Goal: Communication & Community: Answer question/provide support

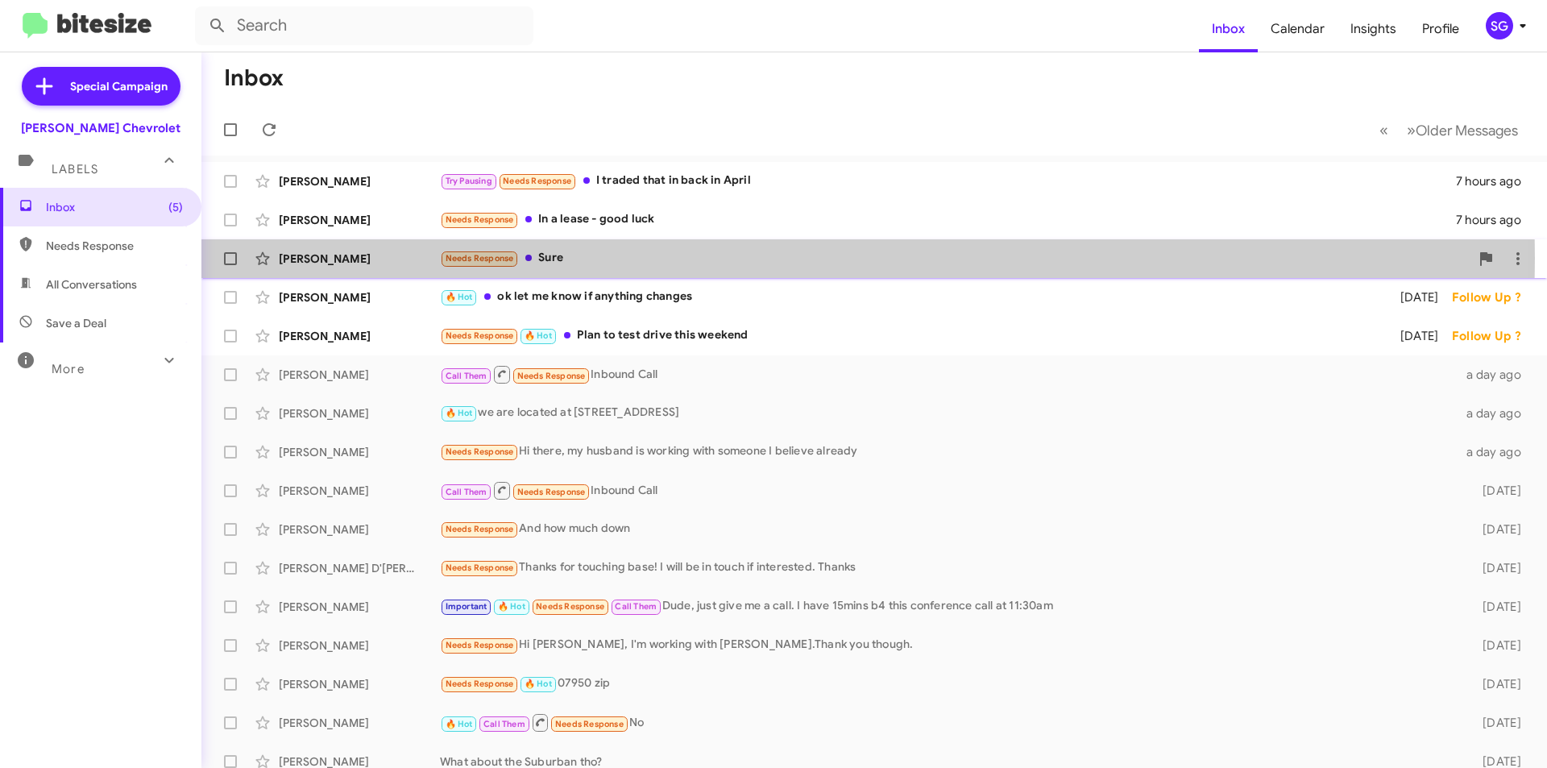
click at [610, 258] on div "Needs Response Sure" at bounding box center [955, 258] width 1030 height 19
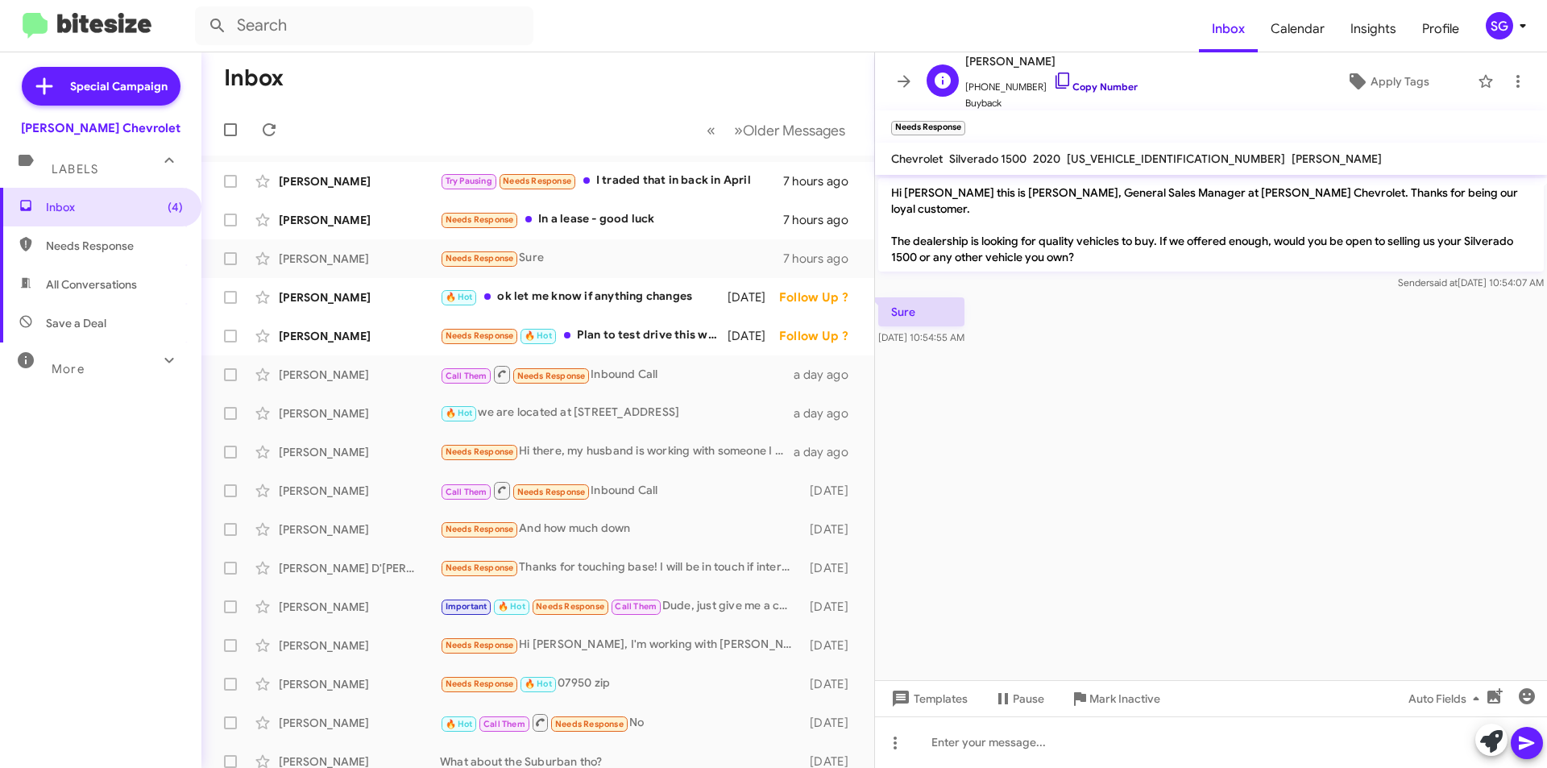
click at [1081, 87] on link "Copy Number" at bounding box center [1095, 87] width 85 height 12
drag, startPoint x: 1076, startPoint y: 61, endPoint x: 1009, endPoint y: 66, distance: 67.1
click at [1009, 66] on span "[PERSON_NAME]" at bounding box center [1051, 61] width 172 height 19
drag, startPoint x: 1017, startPoint y: 52, endPoint x: 1025, endPoint y: 81, distance: 30.9
click at [1006, 113] on mat-toolbar "Needs Response ×" at bounding box center [1211, 126] width 672 height 32
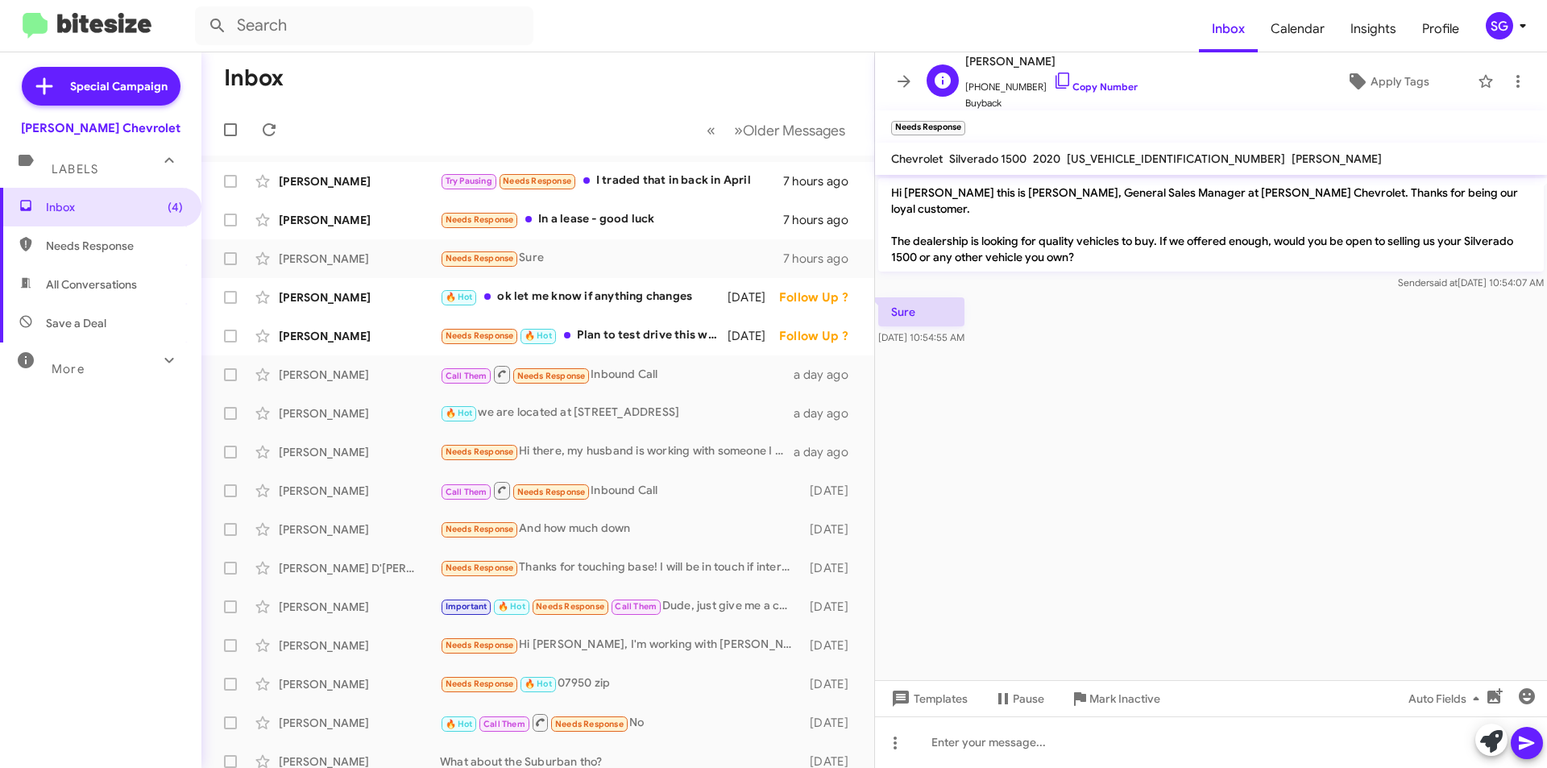
drag, startPoint x: 1064, startPoint y: 53, endPoint x: 1006, endPoint y: 58, distance: 58.2
click at [1006, 58] on span "[PERSON_NAME]" at bounding box center [1051, 61] width 172 height 19
copy span "Berthoud"
click at [571, 224] on div "Needs Response In a lease - good luck" at bounding box center [618, 219] width 357 height 19
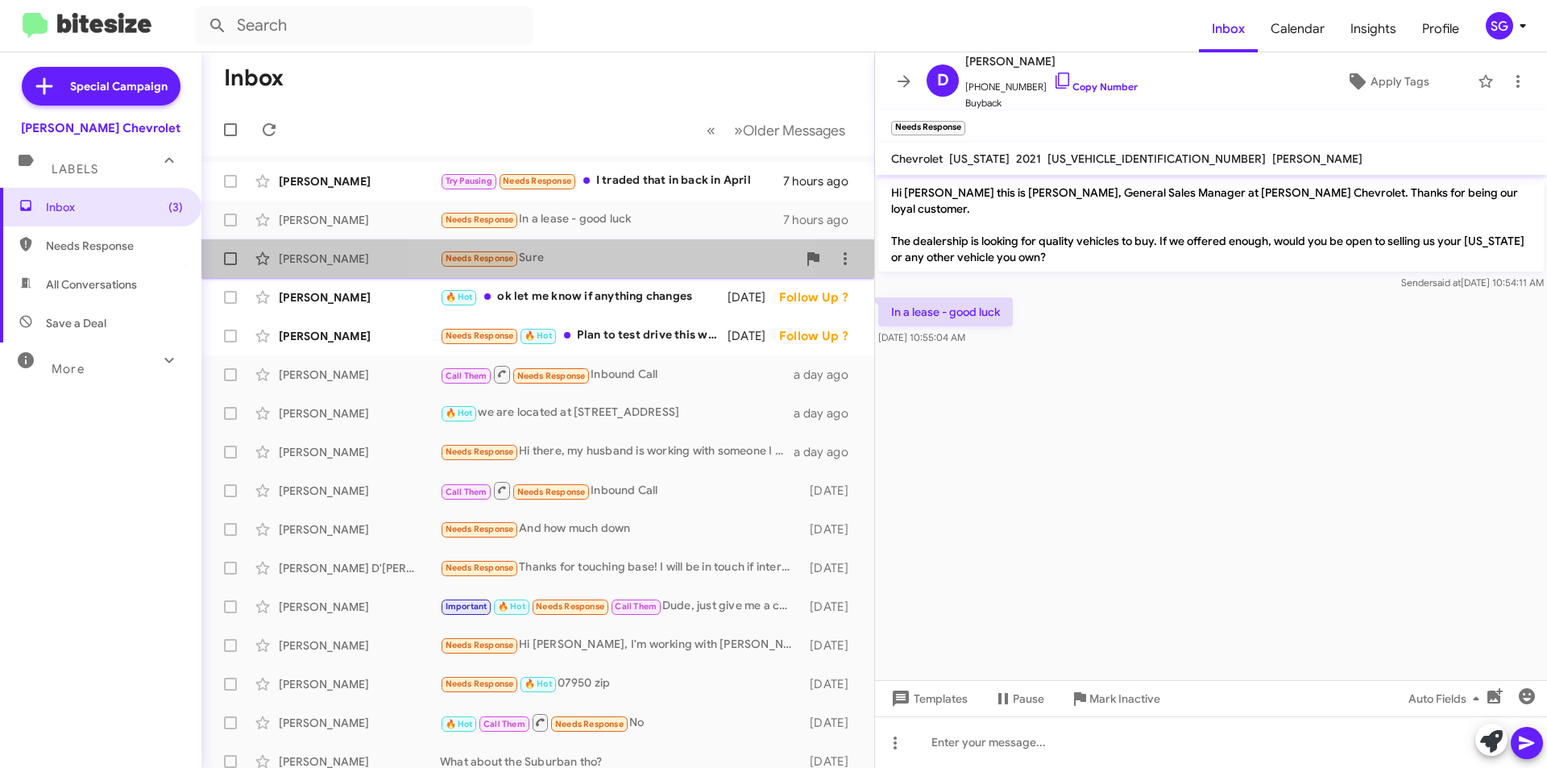
click at [588, 261] on div "Needs Response Sure" at bounding box center [618, 258] width 357 height 19
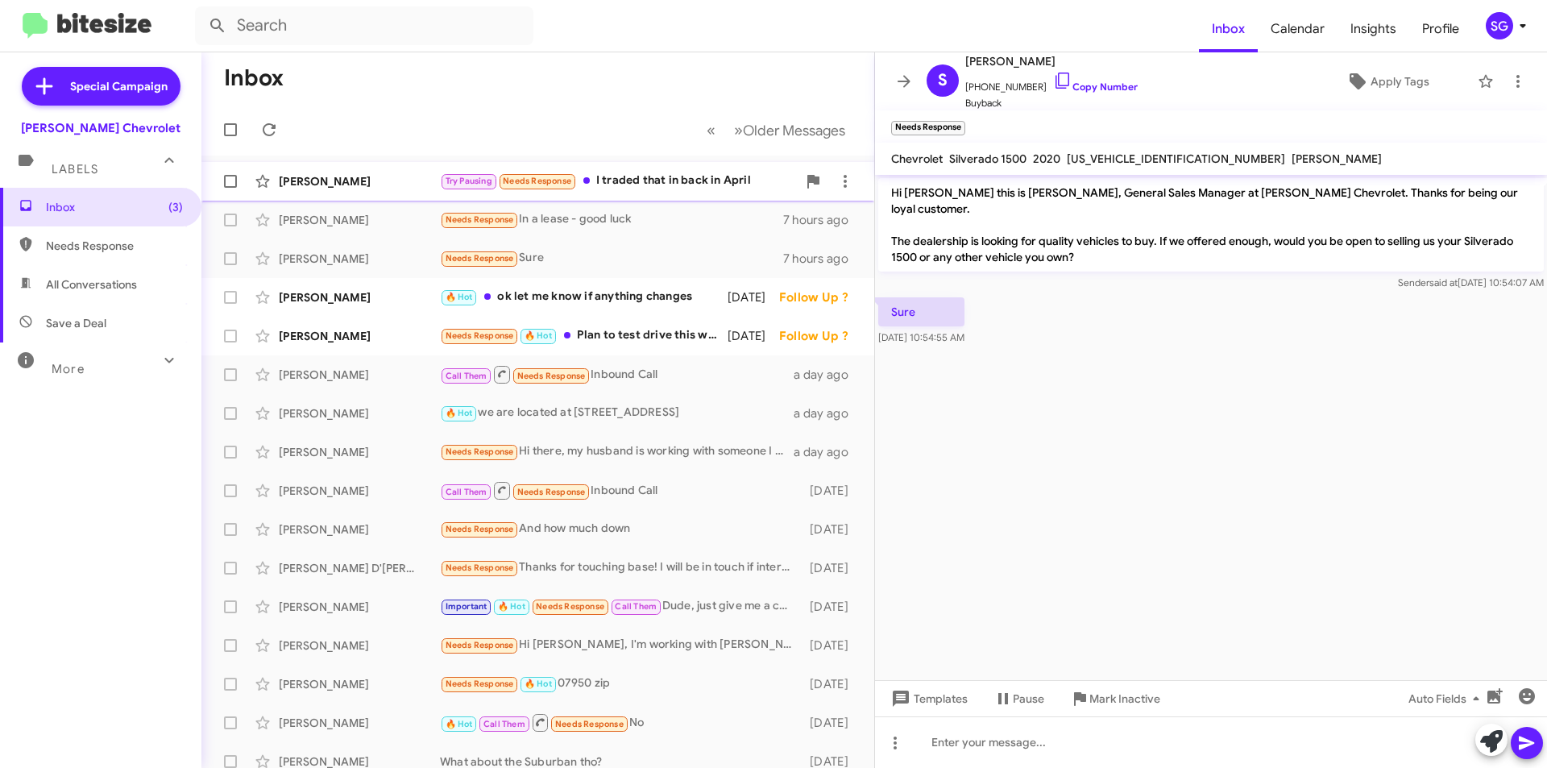
click at [397, 184] on div "[PERSON_NAME]" at bounding box center [359, 181] width 161 height 16
click at [435, 298] on div "[PERSON_NAME]" at bounding box center [359, 297] width 161 height 16
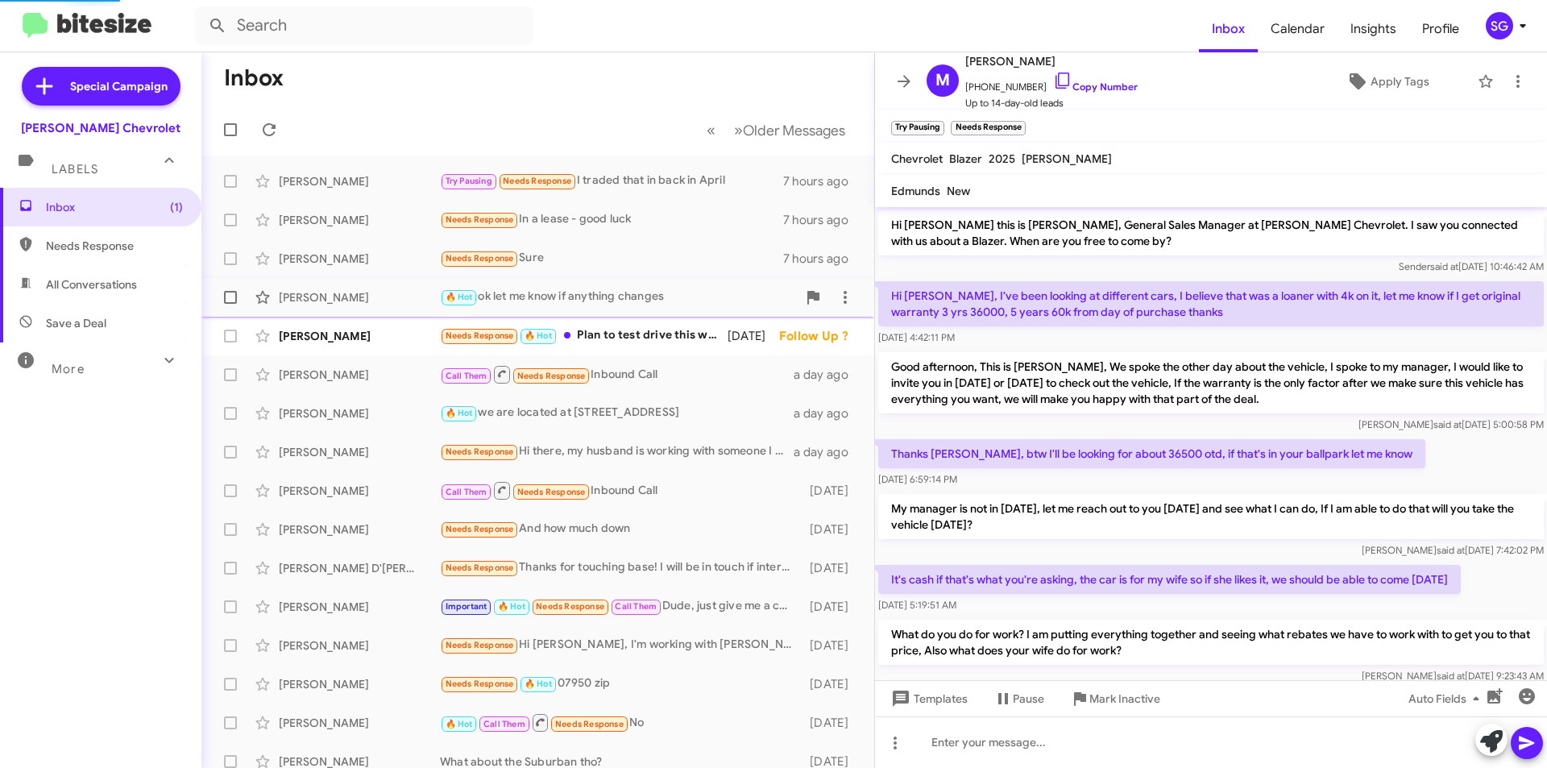
scroll to position [522, 0]
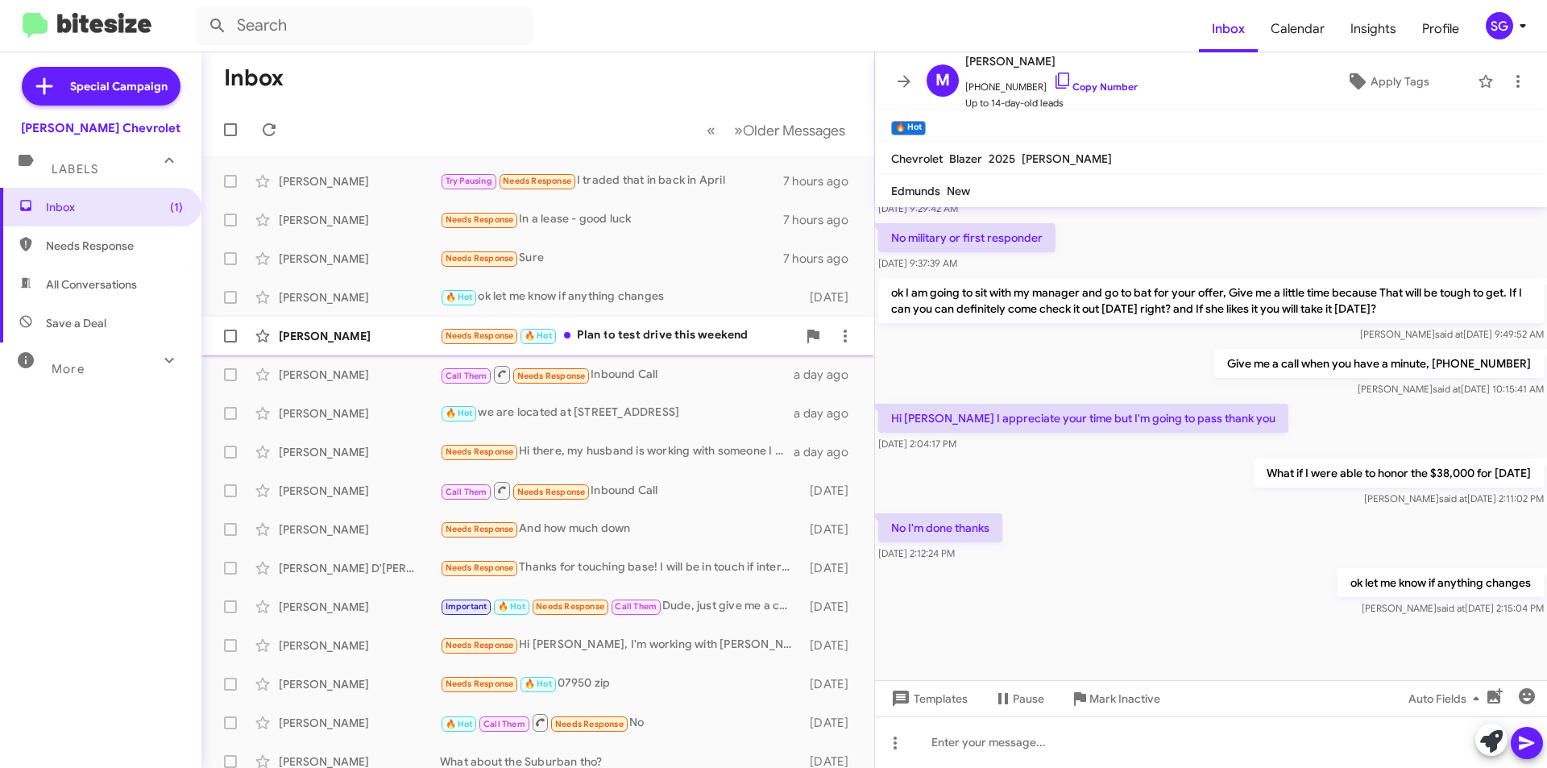
click at [664, 325] on div "[PERSON_NAME] Needs Response 🔥 Hot Plan to test drive this weekend [DATE] Follo…" at bounding box center [537, 336] width 647 height 32
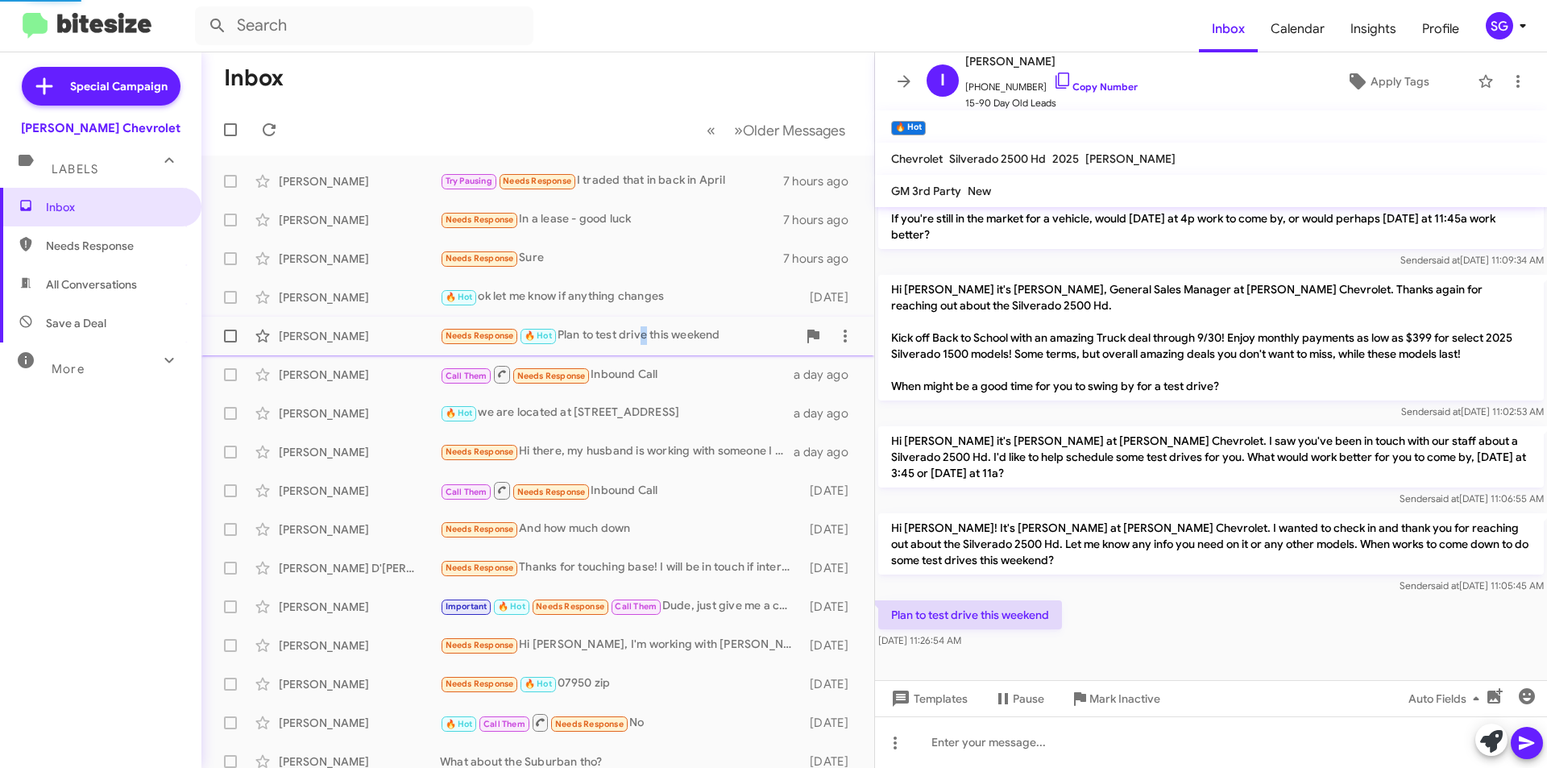
scroll to position [293, 0]
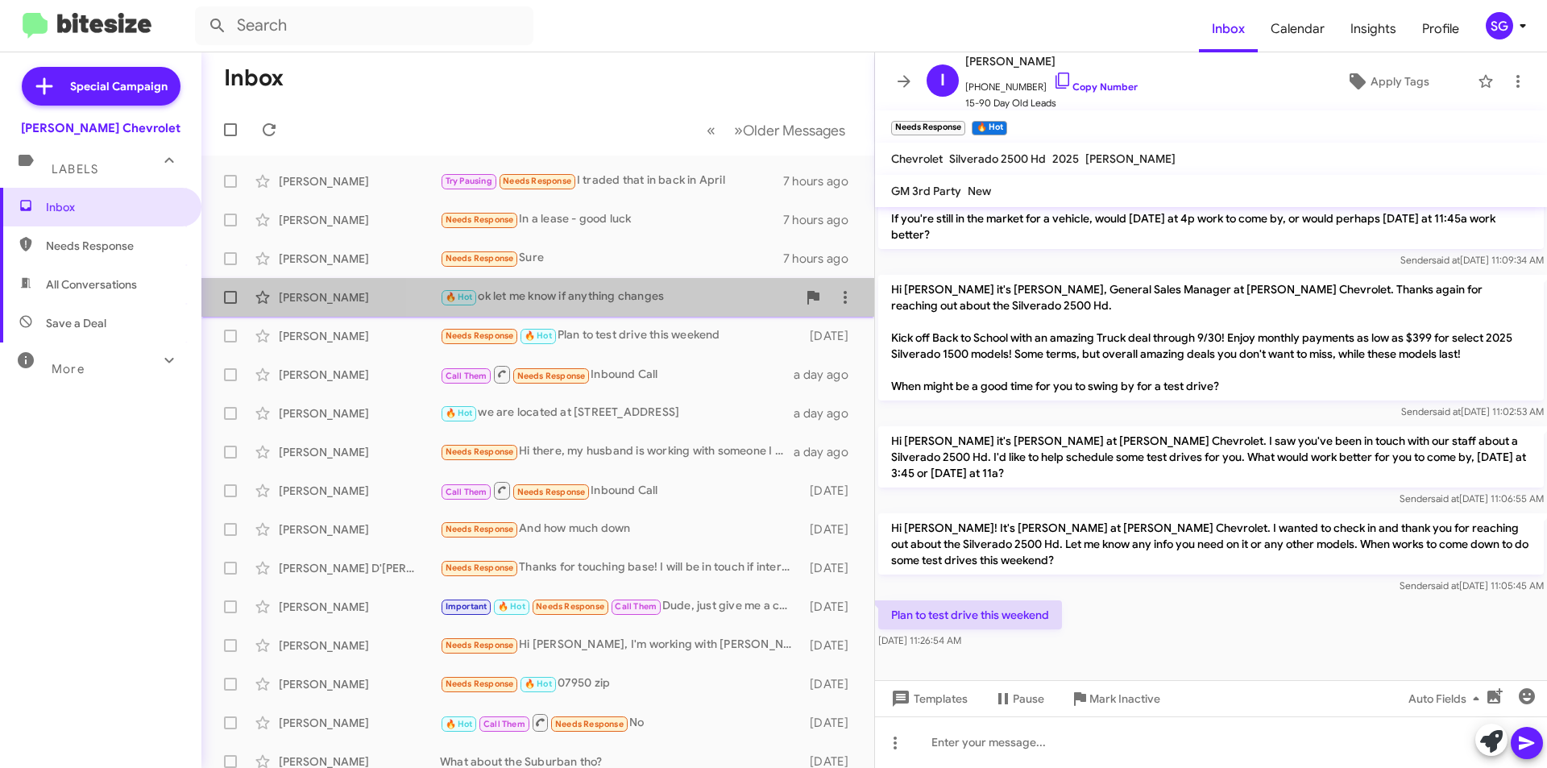
click at [666, 298] on div "🔥 Hot ok let me know if anything changes" at bounding box center [618, 297] width 357 height 19
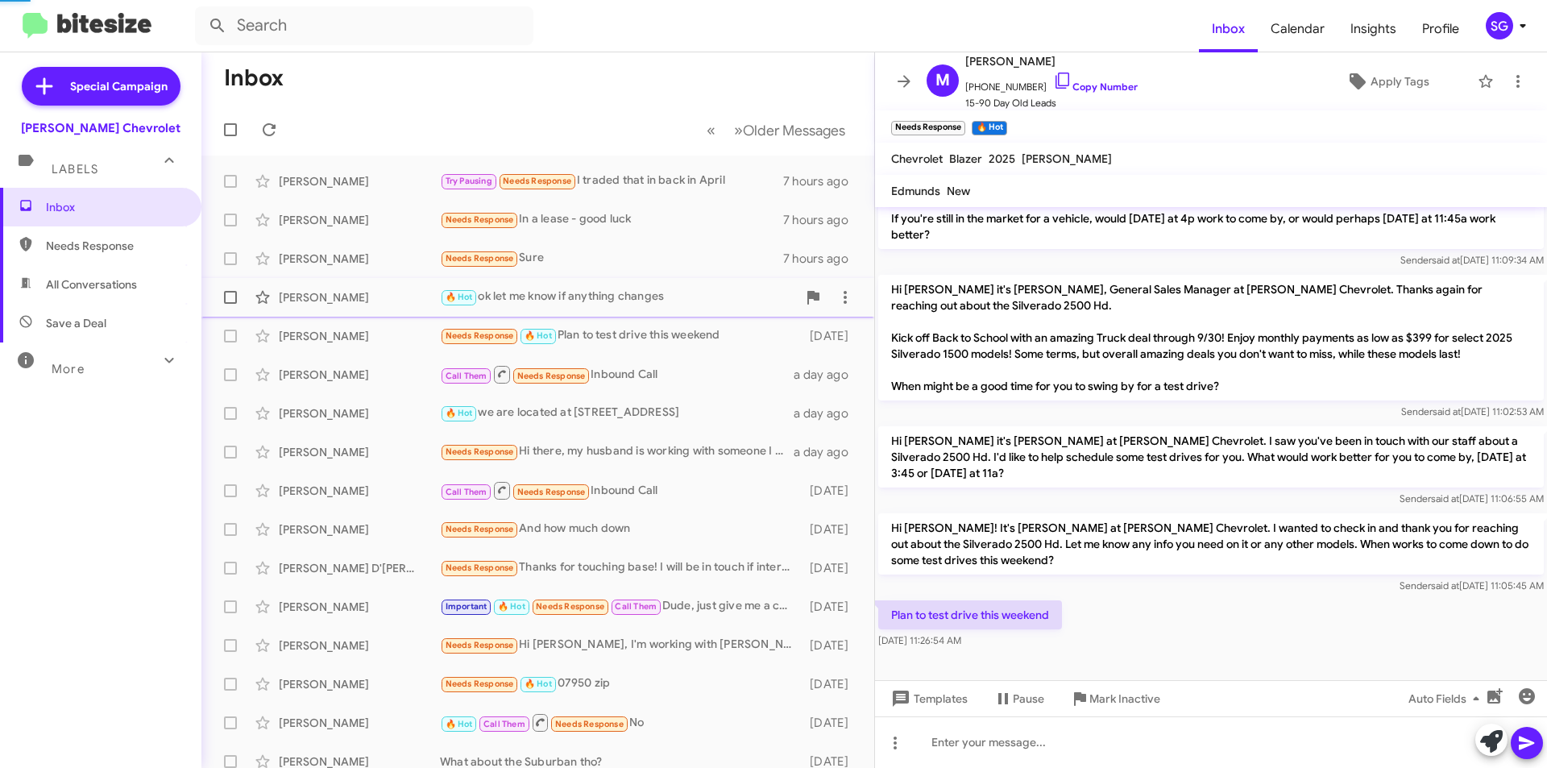
scroll to position [522, 0]
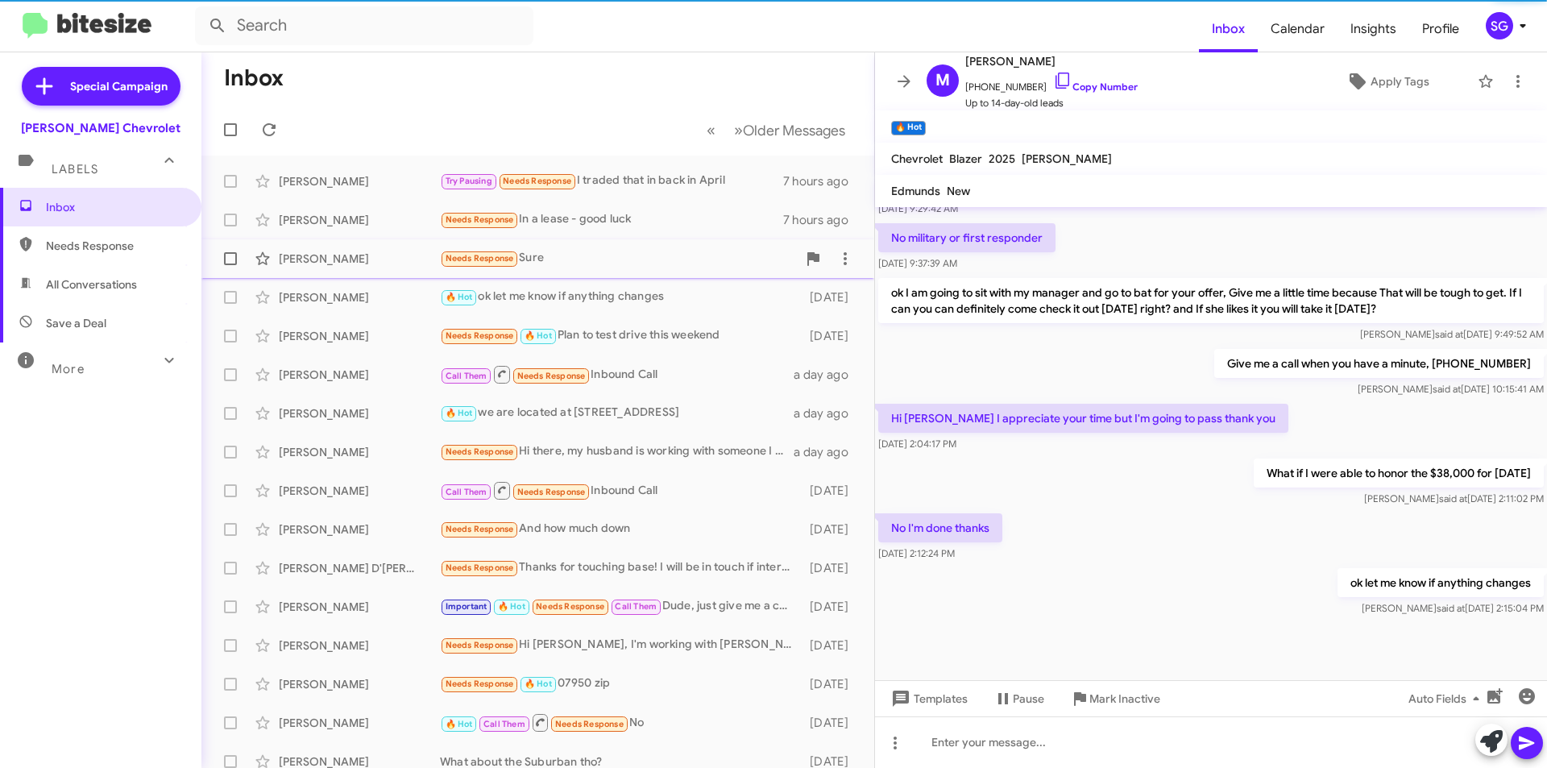
click at [669, 262] on div "Needs Response Sure" at bounding box center [618, 258] width 357 height 19
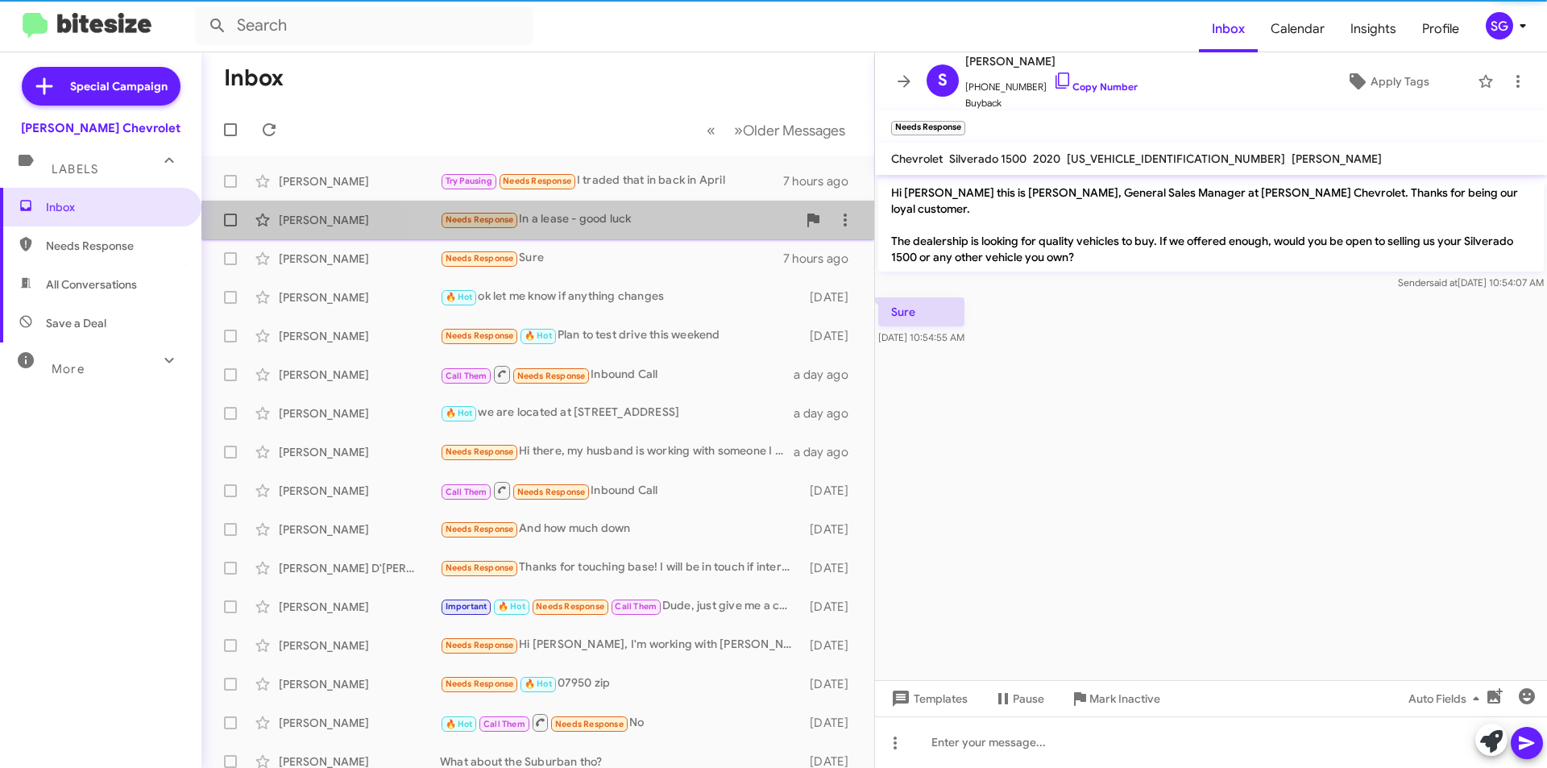
click at [675, 232] on div "[PERSON_NAME] Needs Response In a lease - good luck 7 hours ago" at bounding box center [537, 220] width 647 height 32
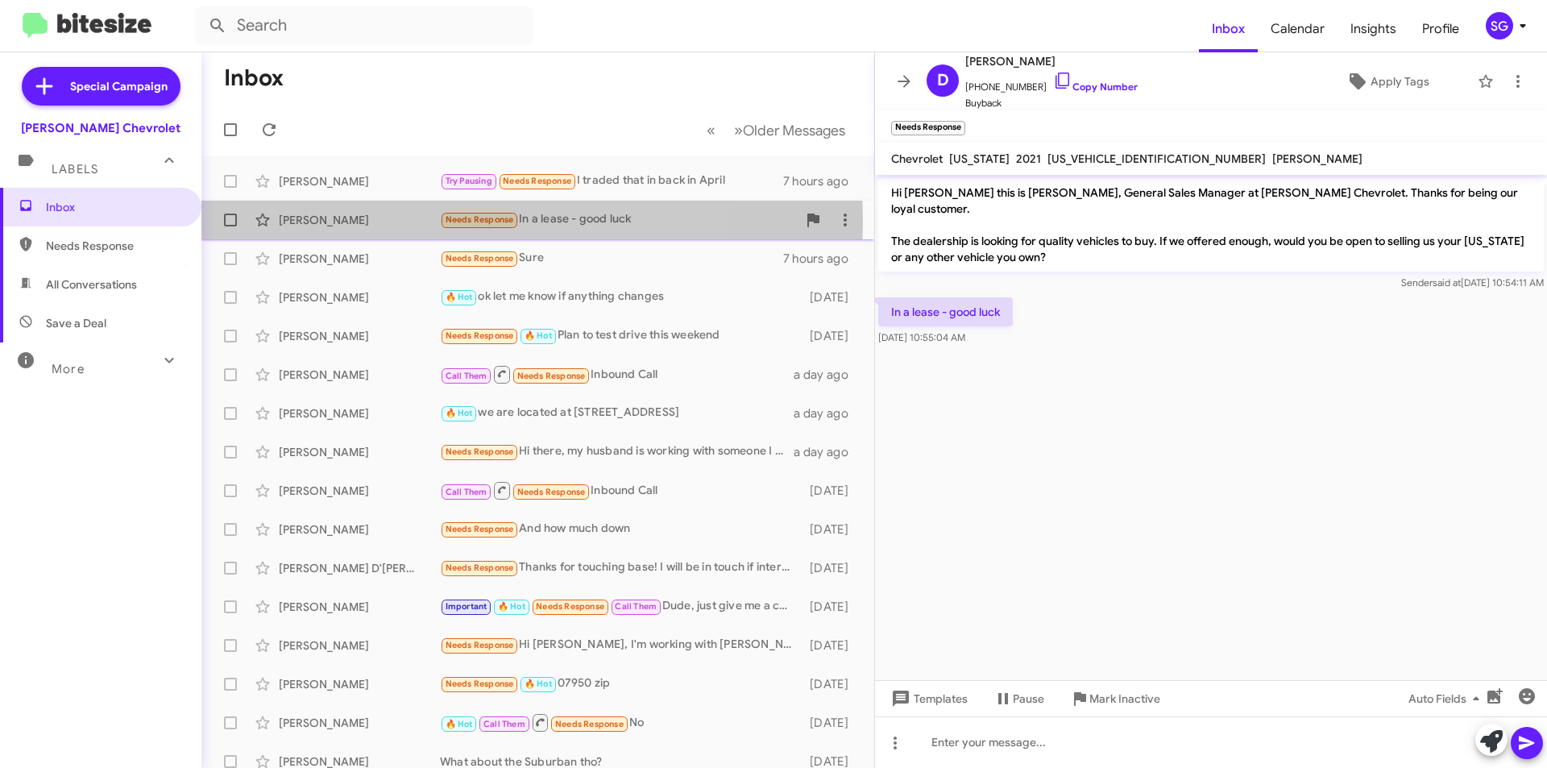
drag, startPoint x: 387, startPoint y: 222, endPoint x: 317, endPoint y: 233, distance: 70.9
click at [317, 233] on div "[PERSON_NAME] Needs Response In a lease - good luck 7 hours ago" at bounding box center [537, 220] width 647 height 32
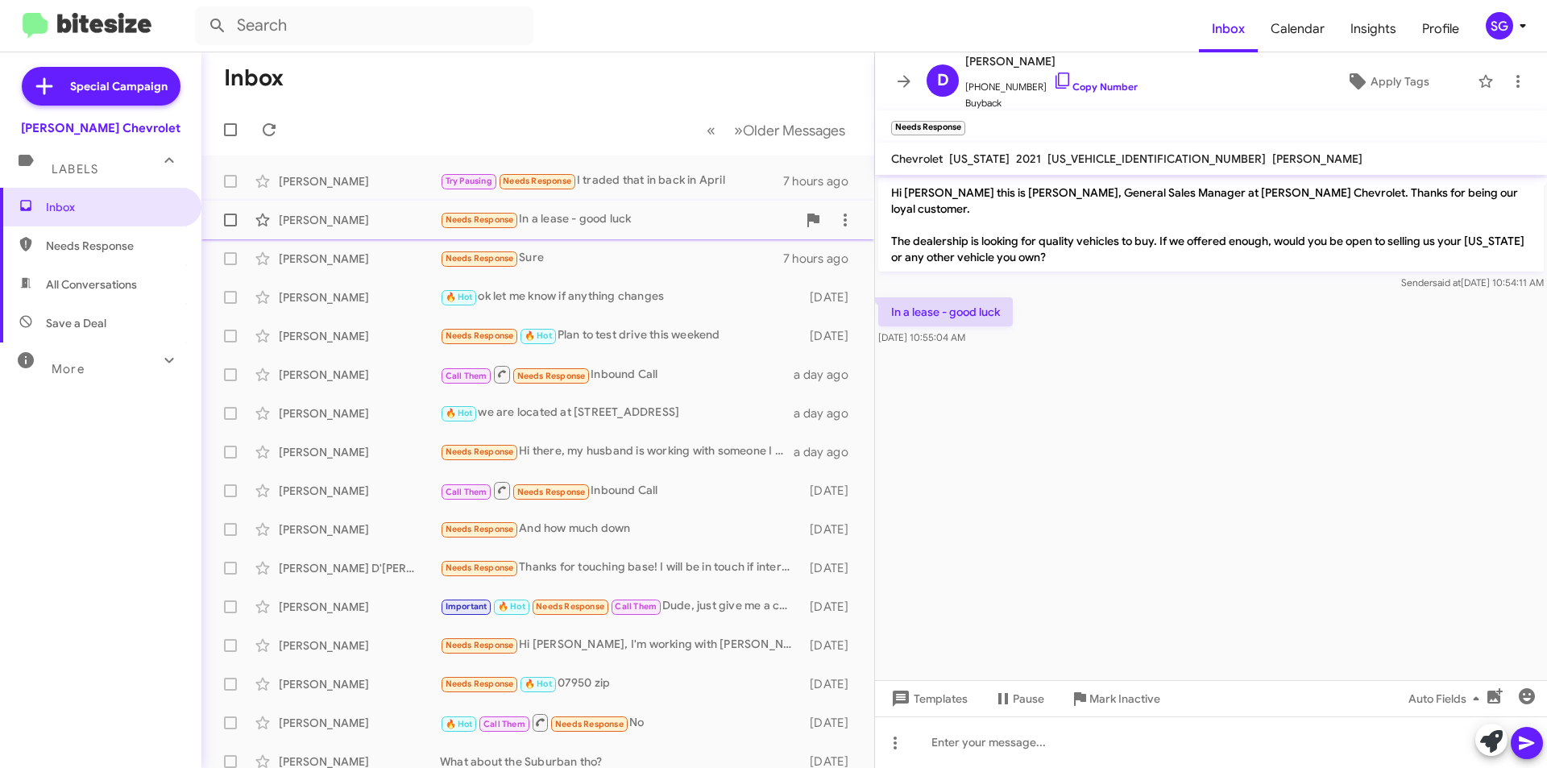
copy div "[PERSON_NAME]"
click at [115, 205] on span "Inbox" at bounding box center [114, 207] width 137 height 16
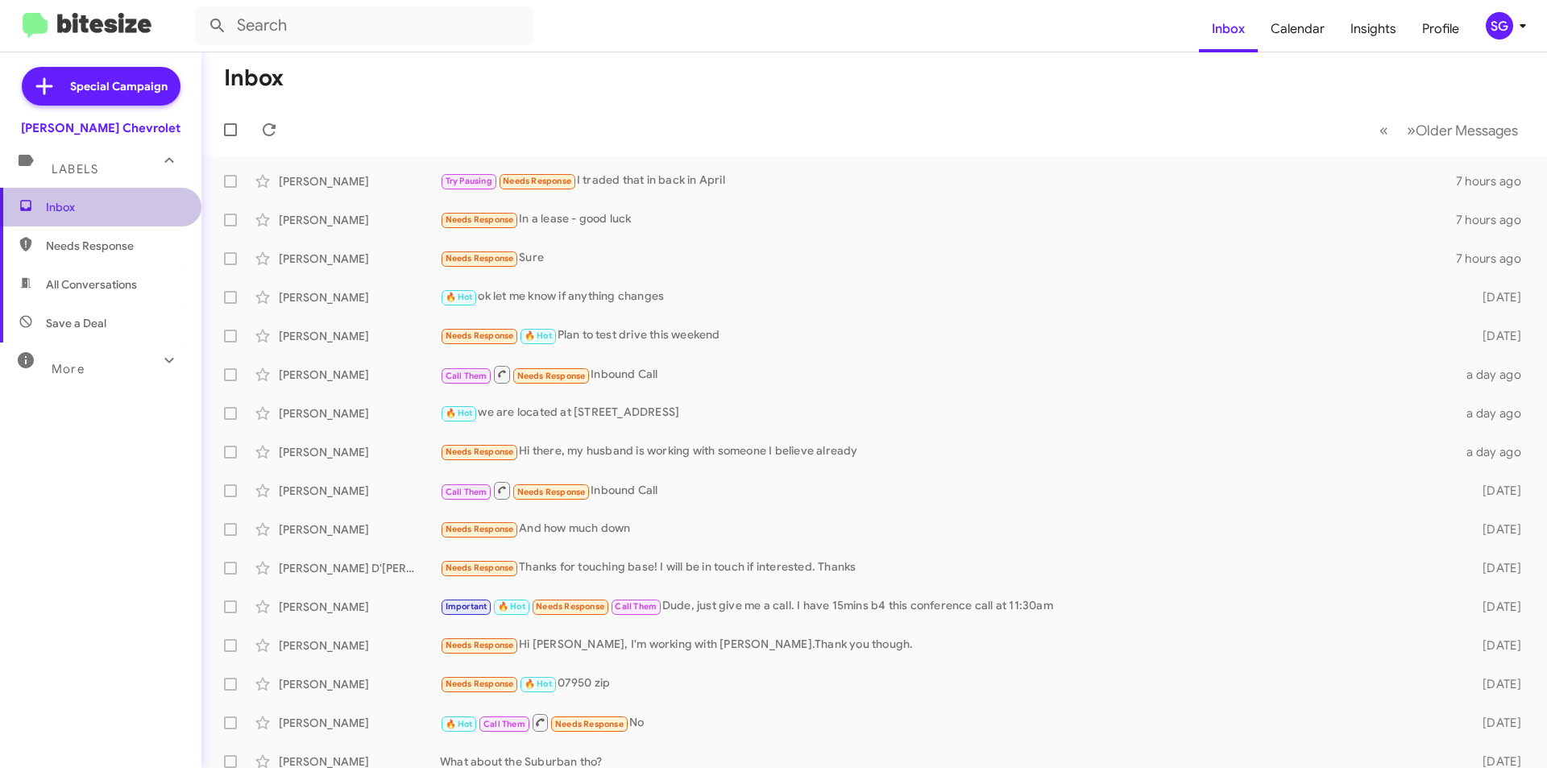
click at [115, 205] on span "Inbox" at bounding box center [114, 207] width 137 height 16
click at [280, 135] on span at bounding box center [269, 129] width 32 height 19
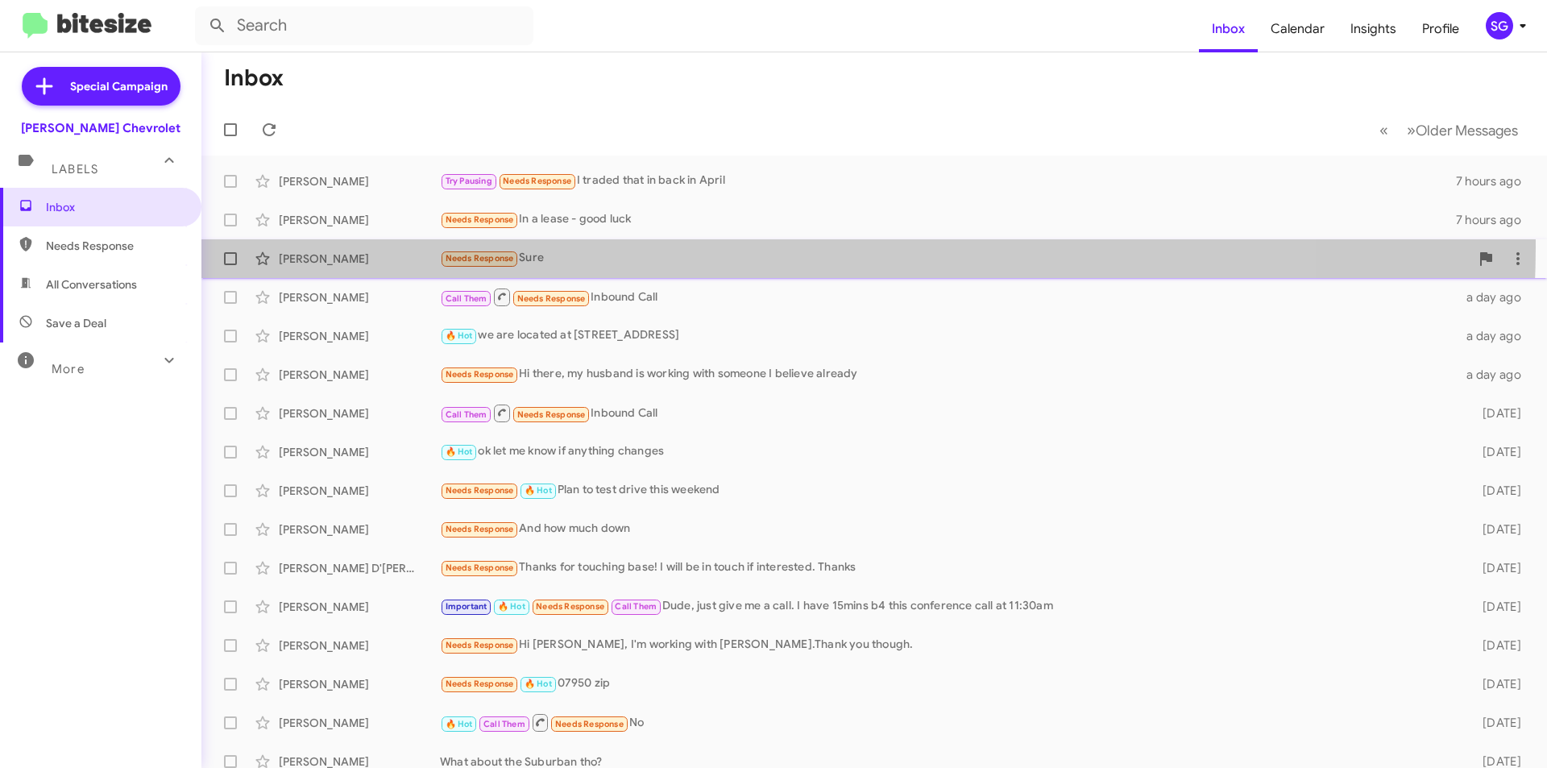
click at [709, 247] on div "[PERSON_NAME] Needs Response Sure 7 hours ago" at bounding box center [874, 259] width 1320 height 32
